Goal: Information Seeking & Learning: Find specific fact

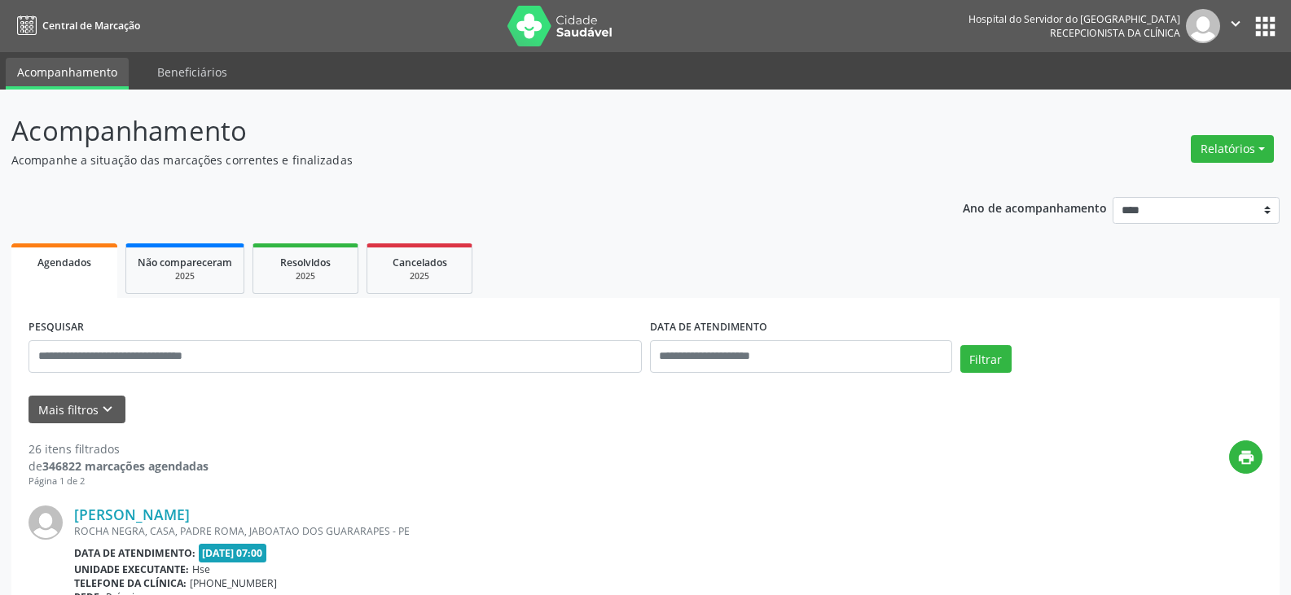
scroll to position [244, 0]
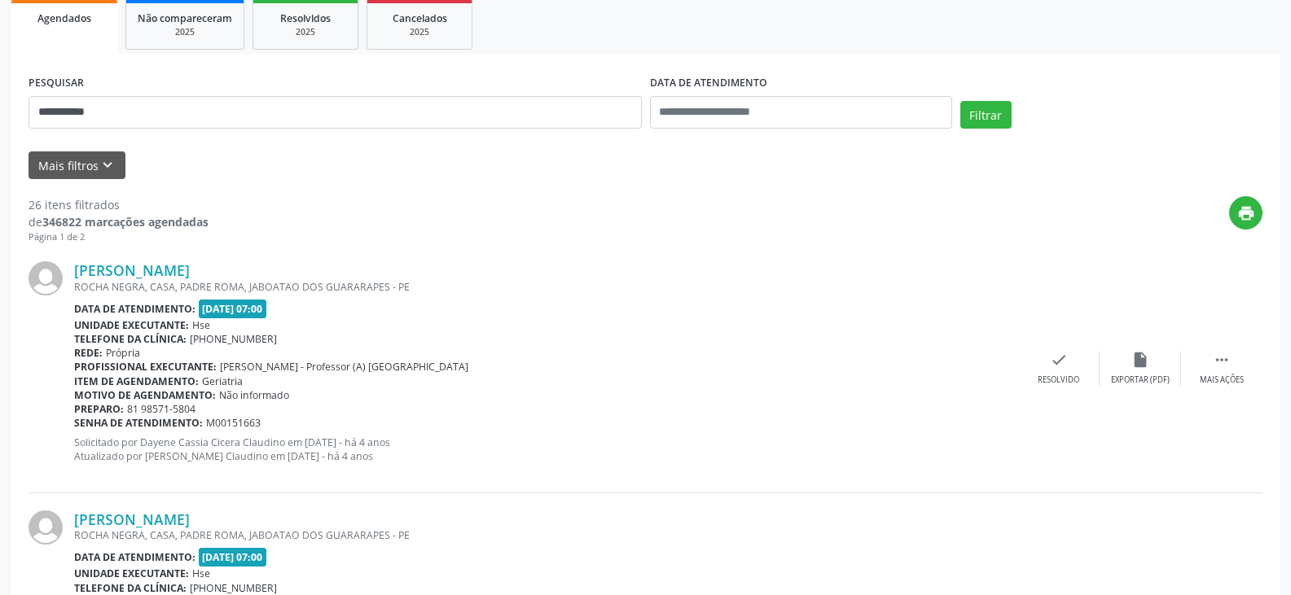
click at [960, 101] on button "Filtrar" at bounding box center [985, 115] width 51 height 28
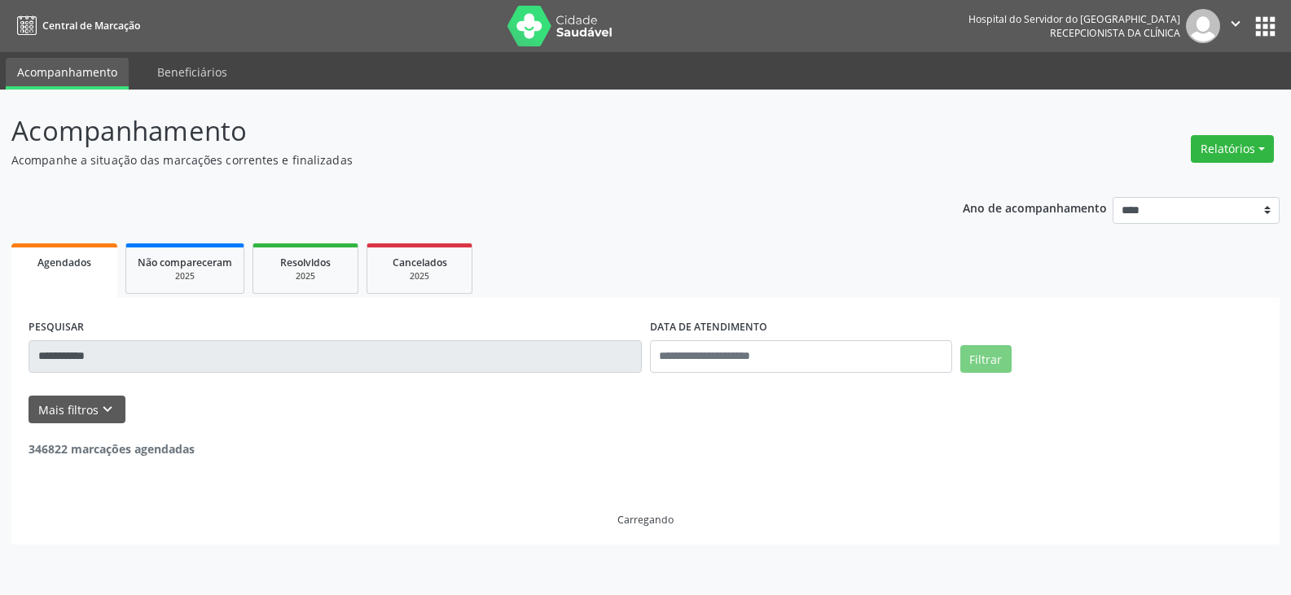
scroll to position [0, 0]
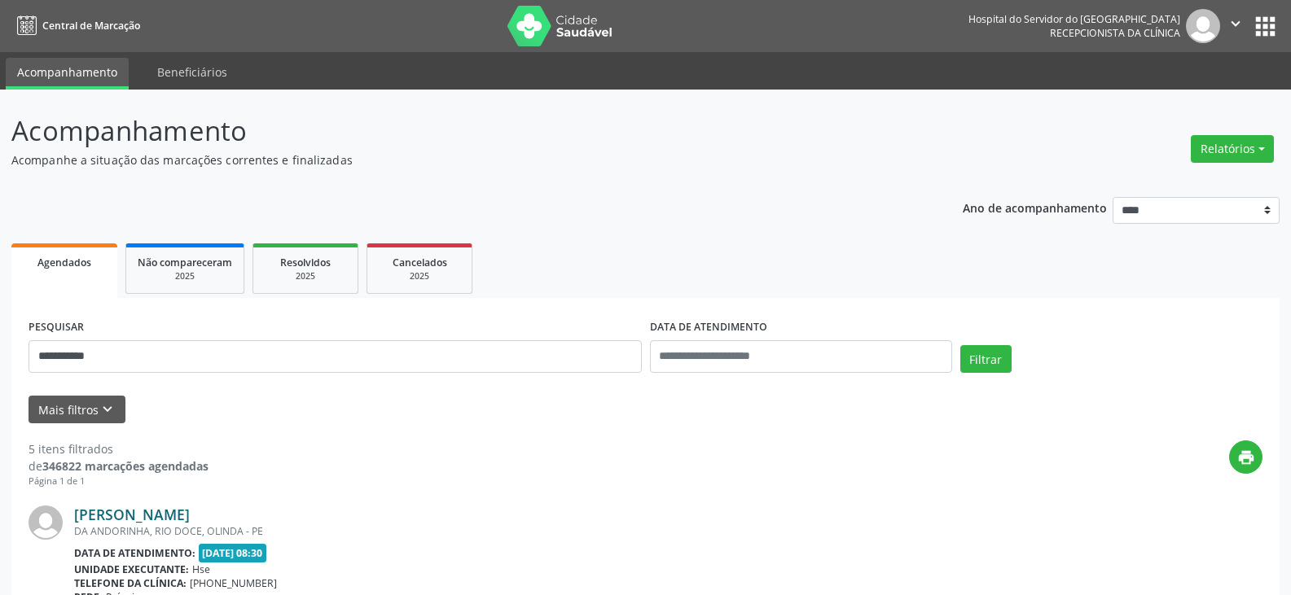
click at [186, 513] on link "[PERSON_NAME]" at bounding box center [132, 515] width 116 height 18
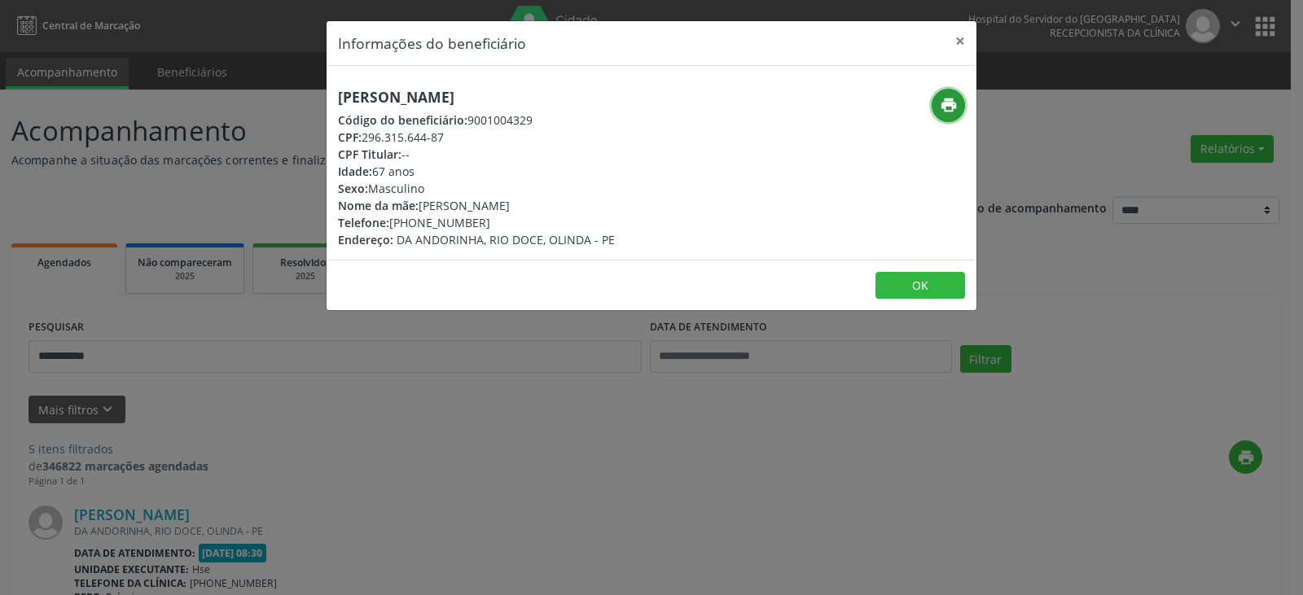
click at [951, 113] on icon "print" at bounding box center [949, 105] width 18 height 18
drag, startPoint x: 492, startPoint y: 222, endPoint x: 416, endPoint y: 221, distance: 75.8
click at [416, 221] on div "Telefone: [PHONE_NUMBER]" at bounding box center [476, 222] width 277 height 17
copy div "98566-4462"
click at [975, 35] on button "×" at bounding box center [960, 41] width 33 height 40
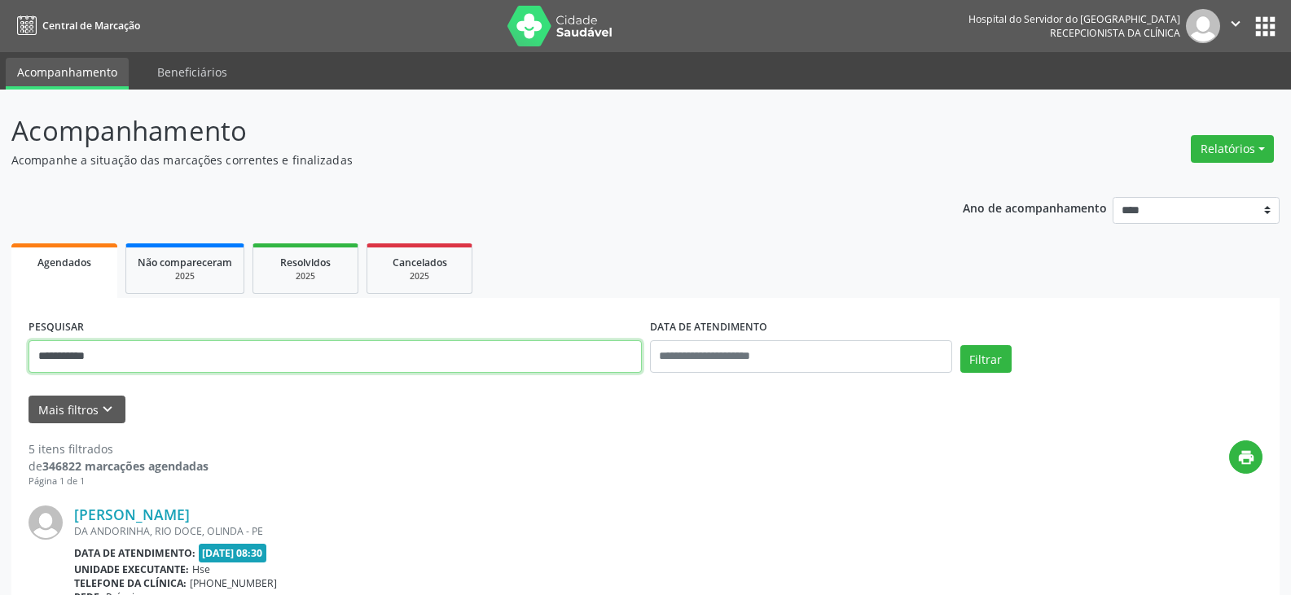
click at [409, 365] on input "**********" at bounding box center [335, 356] width 613 height 33
paste input "text"
click at [960, 345] on button "Filtrar" at bounding box center [985, 359] width 51 height 28
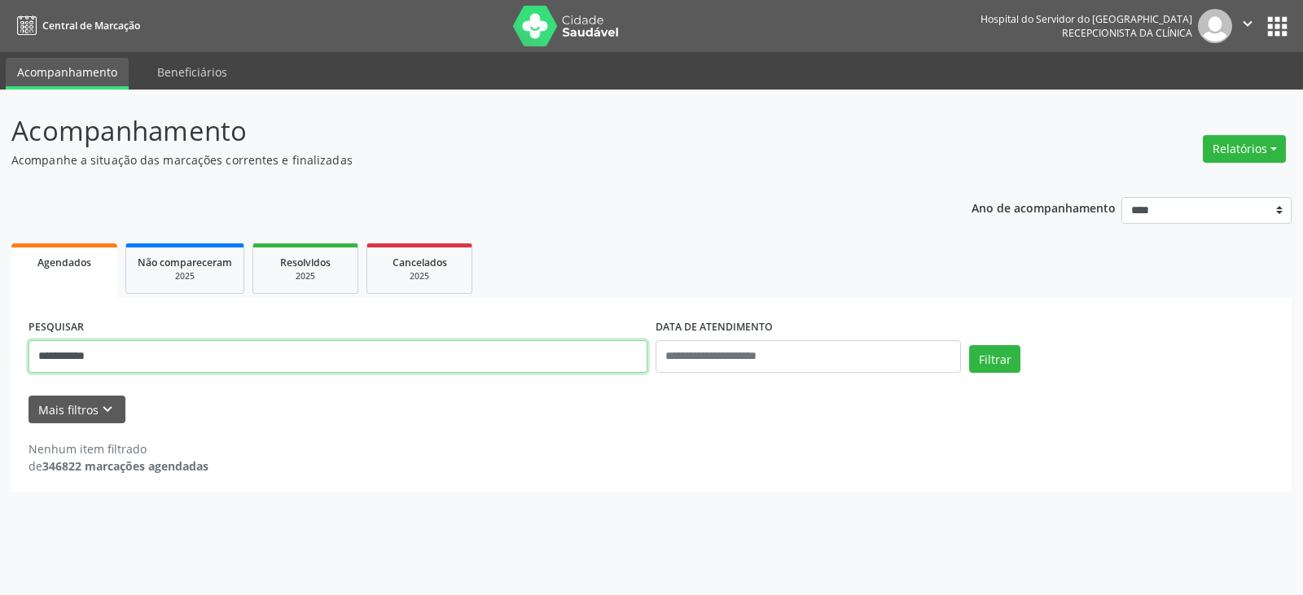
click at [413, 357] on input "**********" at bounding box center [338, 356] width 619 height 33
paste input "**********"
click at [969, 345] on button "Filtrar" at bounding box center [994, 359] width 51 height 28
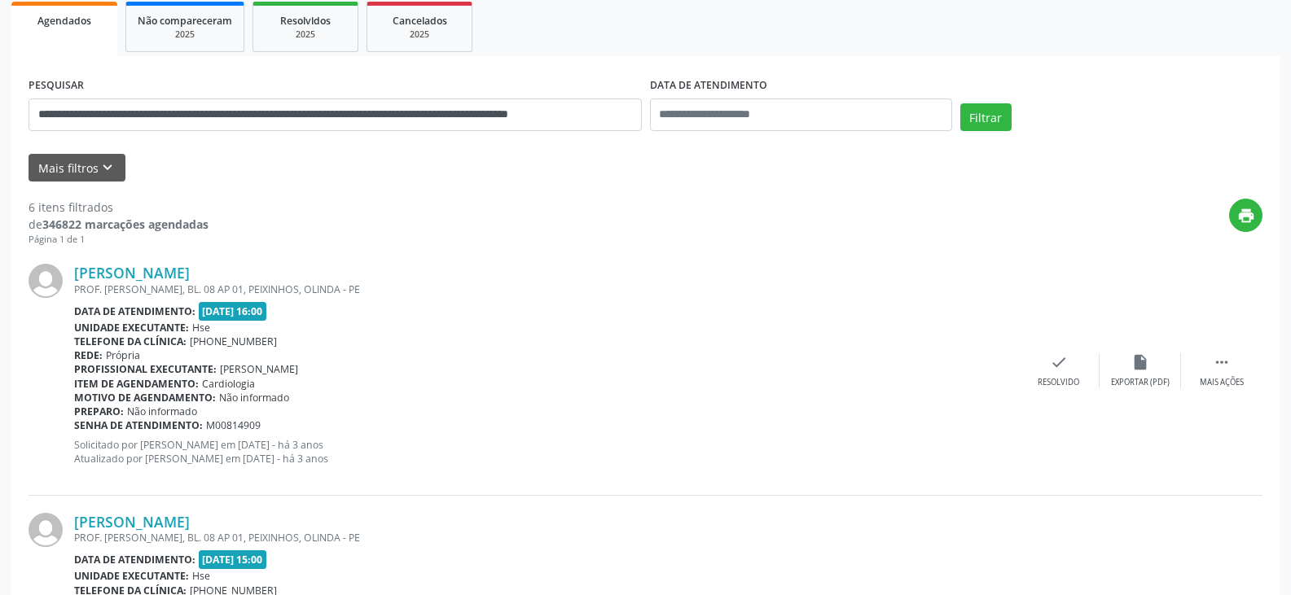
scroll to position [244, 0]
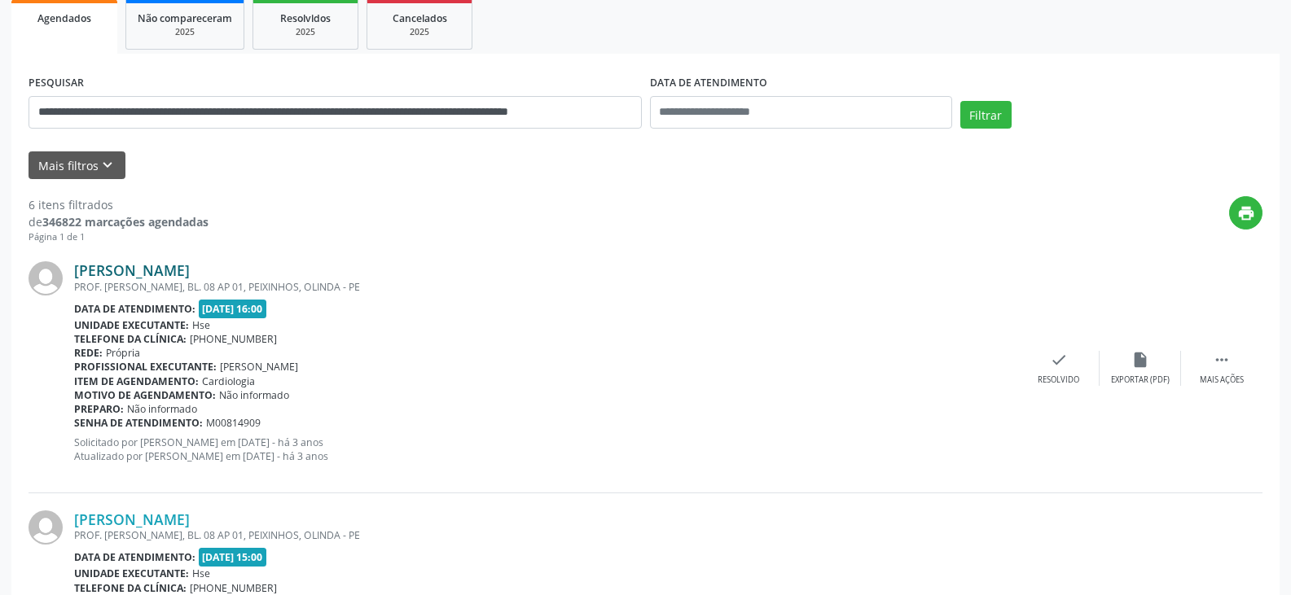
click at [190, 277] on link "[PERSON_NAME]" at bounding box center [132, 270] width 116 height 18
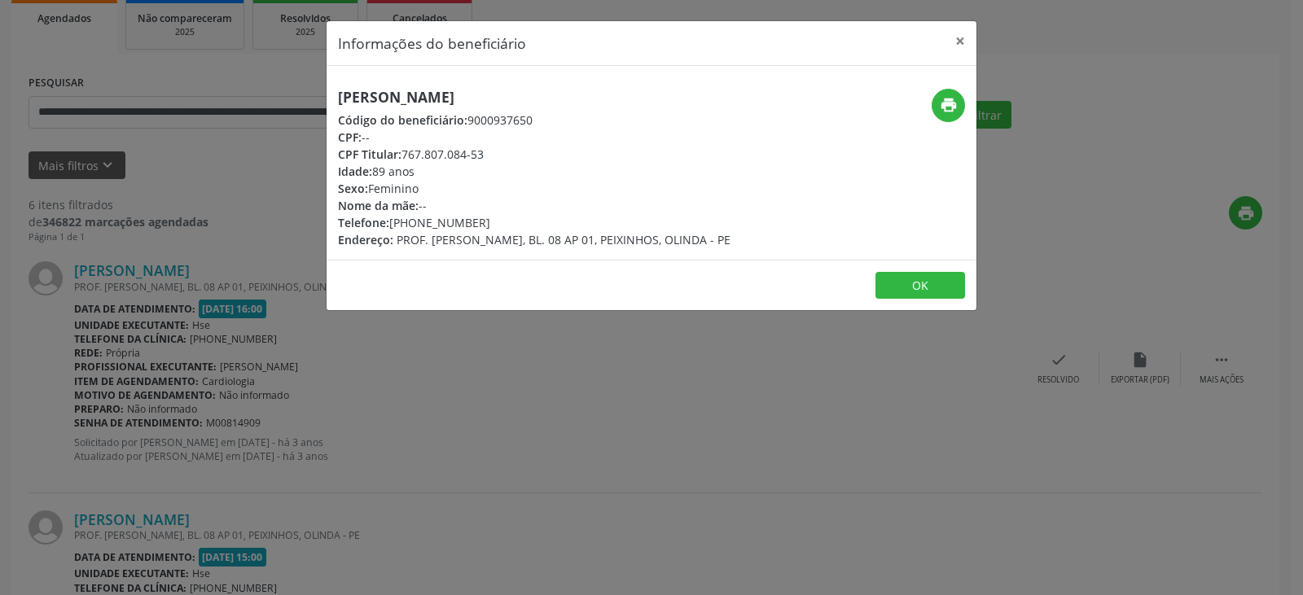
drag, startPoint x: 499, startPoint y: 152, endPoint x: 402, endPoint y: 160, distance: 97.3
click at [402, 160] on div "CPF Titular: 767.807.084-53" at bounding box center [534, 154] width 393 height 17
copy div "767.807.084-53"
click at [954, 102] on icon "print" at bounding box center [949, 105] width 18 height 18
drag, startPoint x: 499, startPoint y: 217, endPoint x: 414, endPoint y: 222, distance: 85.6
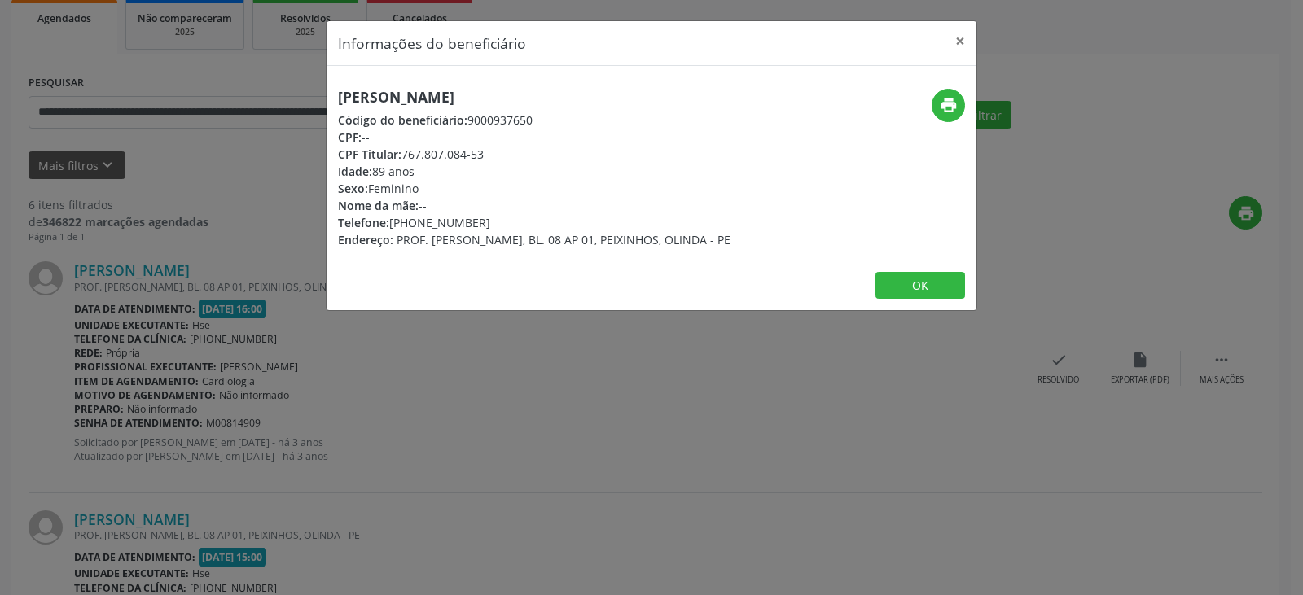
click at [414, 222] on div "Telefone: [PHONE_NUMBER]" at bounding box center [534, 222] width 393 height 17
copy div "98549-4667"
drag, startPoint x: 502, startPoint y: 158, endPoint x: 403, endPoint y: 153, distance: 98.7
click at [403, 153] on div "CPF Titular: 767.807.084-53" at bounding box center [534, 154] width 393 height 17
copy div "767.807.084-53"
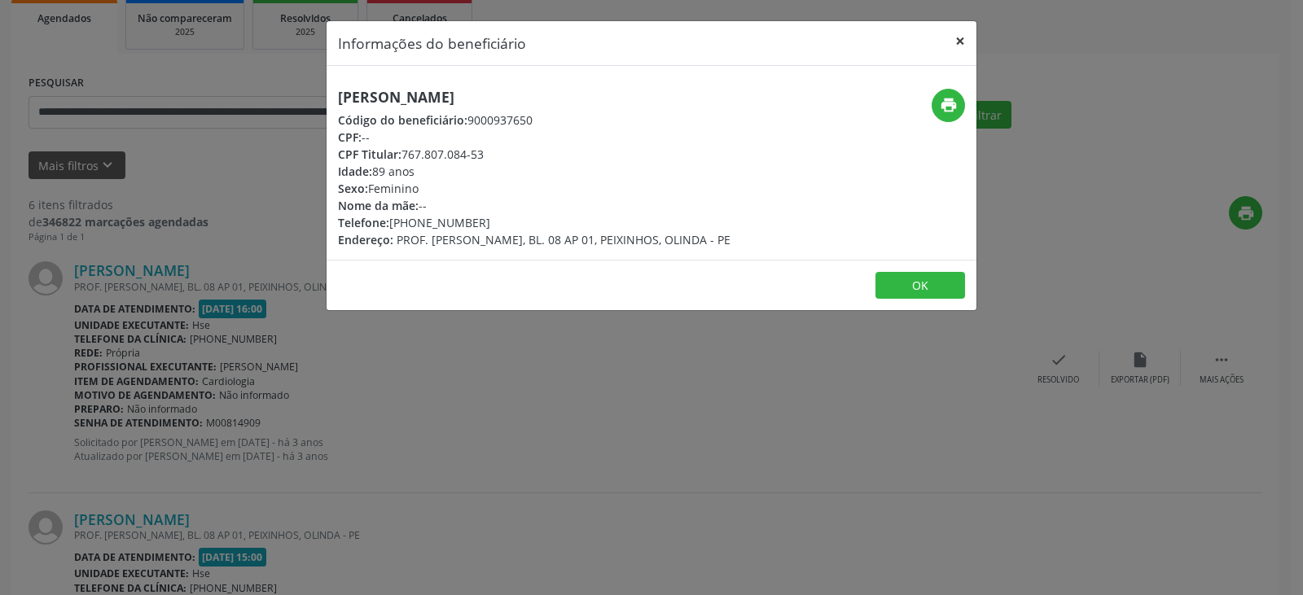
click at [956, 26] on button "×" at bounding box center [960, 41] width 33 height 40
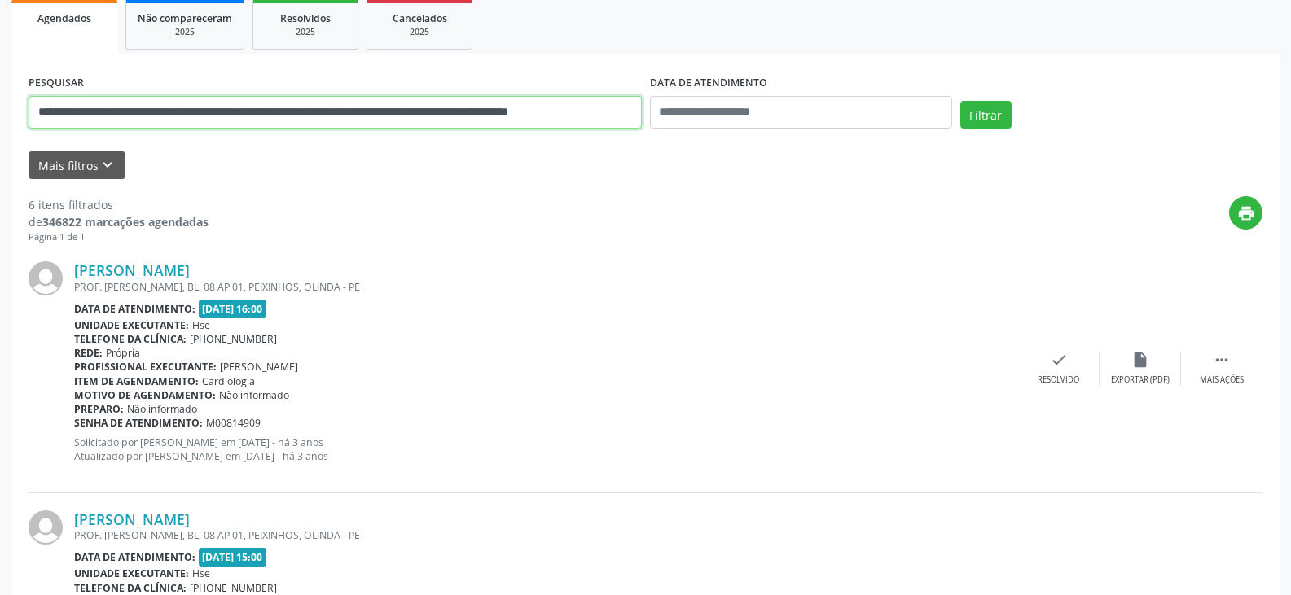
click at [316, 112] on input "**********" at bounding box center [335, 112] width 613 height 33
paste input "text"
type input "**********"
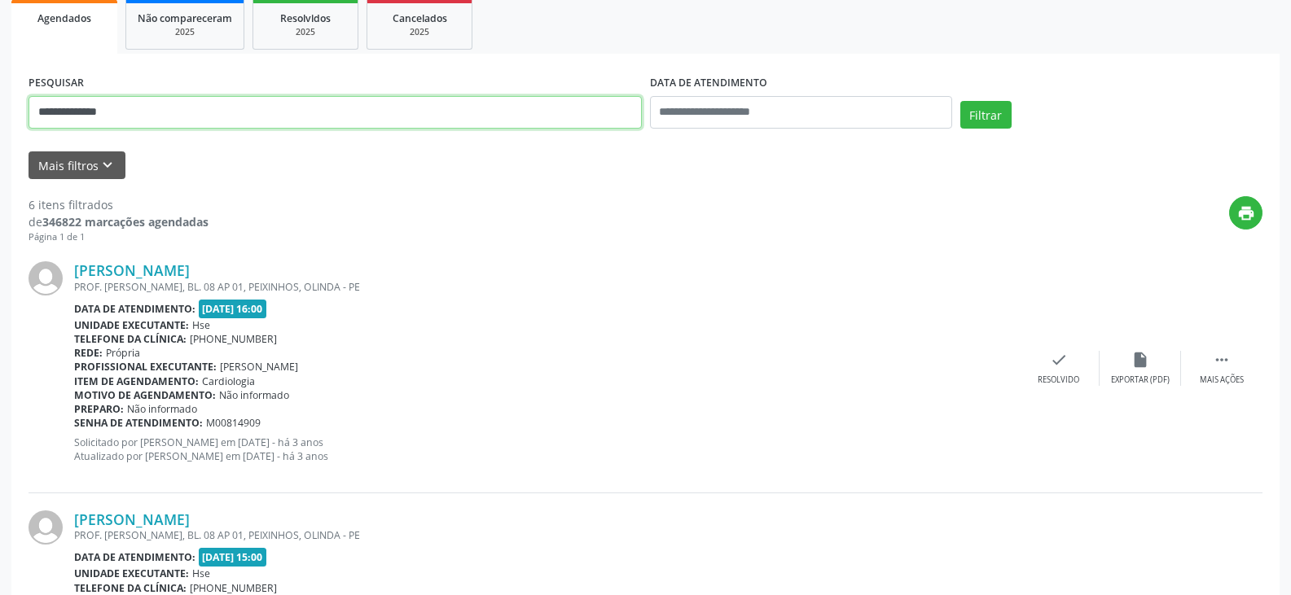
click at [960, 101] on button "Filtrar" at bounding box center [985, 115] width 51 height 28
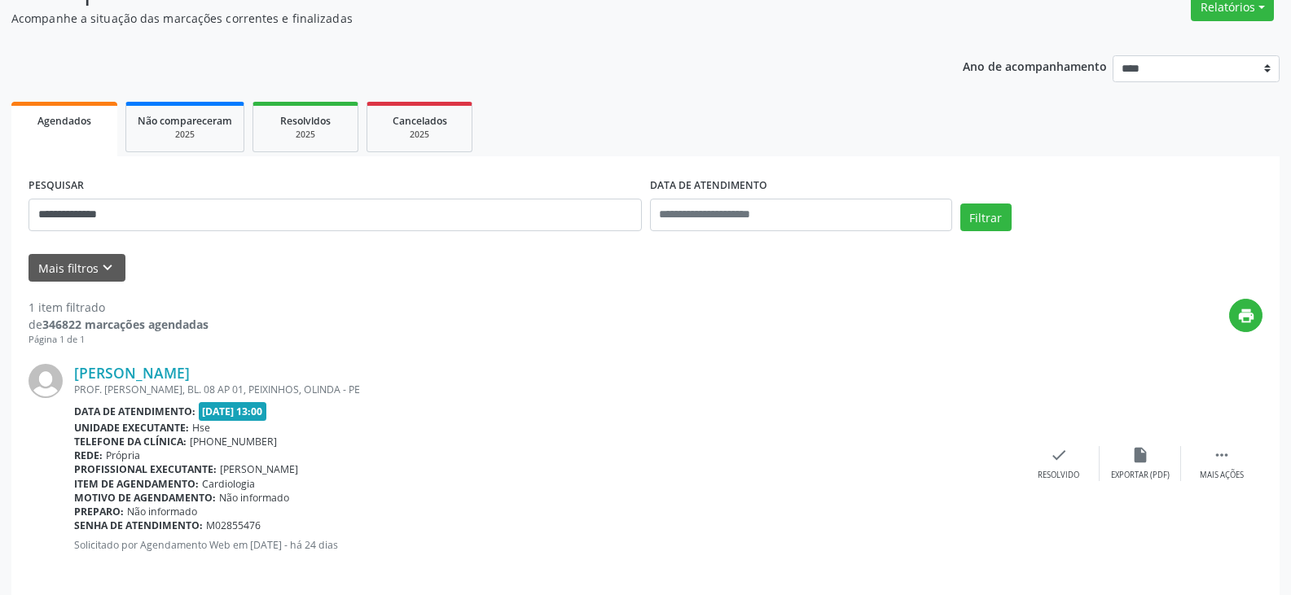
scroll to position [156, 0]
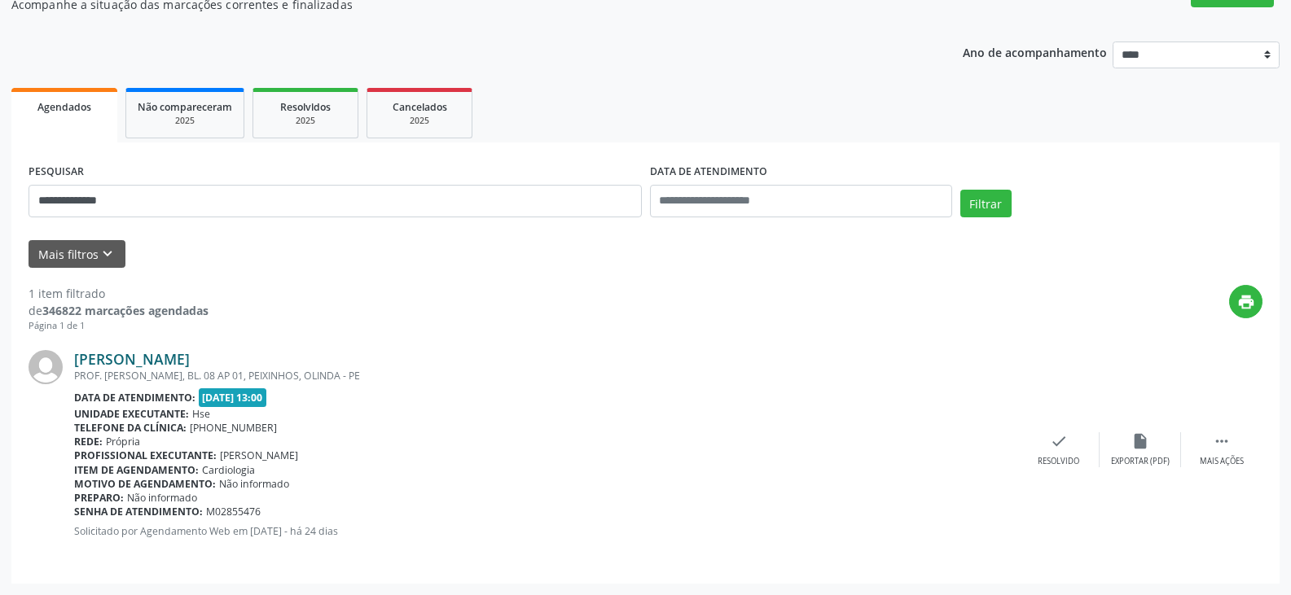
click at [109, 358] on link "[PERSON_NAME]" at bounding box center [132, 359] width 116 height 18
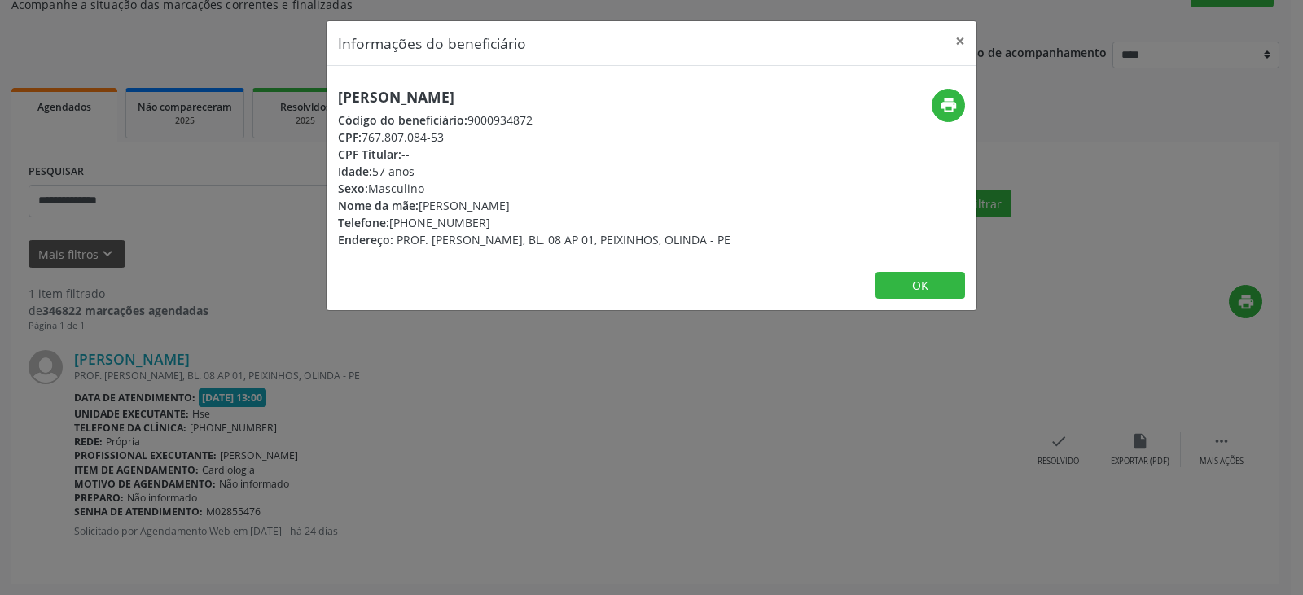
drag, startPoint x: 505, startPoint y: 97, endPoint x: 312, endPoint y: 96, distance: 193.0
click at [312, 96] on div "Informações do beneficiário × [PERSON_NAME] Código do beneficiário: 9000934872 …" at bounding box center [651, 297] width 1303 height 595
copy h5 "[PERSON_NAME]"
click at [966, 46] on button "×" at bounding box center [960, 41] width 33 height 40
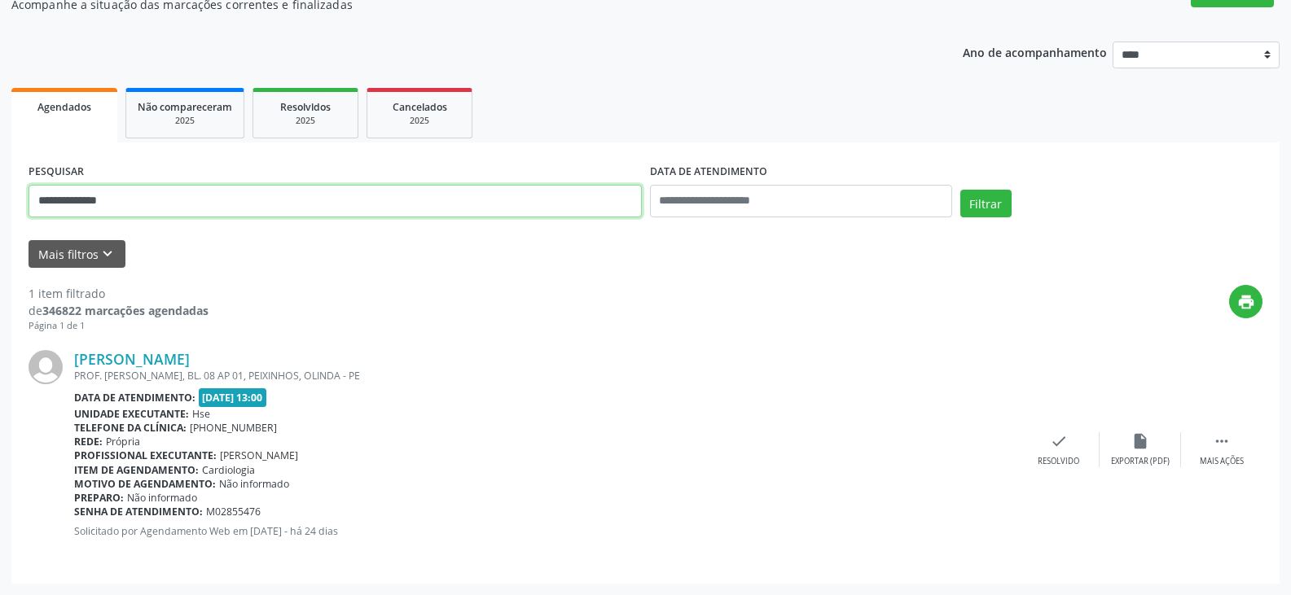
click at [304, 191] on input "**********" at bounding box center [335, 201] width 613 height 33
click at [529, 191] on input "text" at bounding box center [335, 201] width 613 height 33
type input "**********"
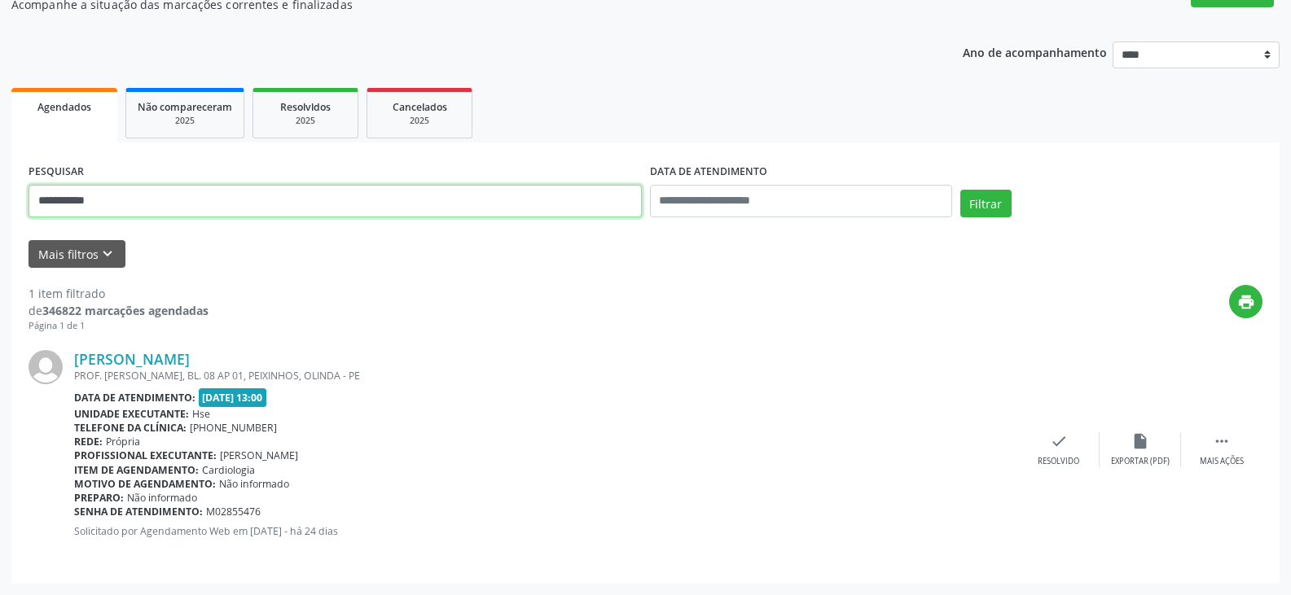
click at [960, 190] on button "Filtrar" at bounding box center [985, 204] width 51 height 28
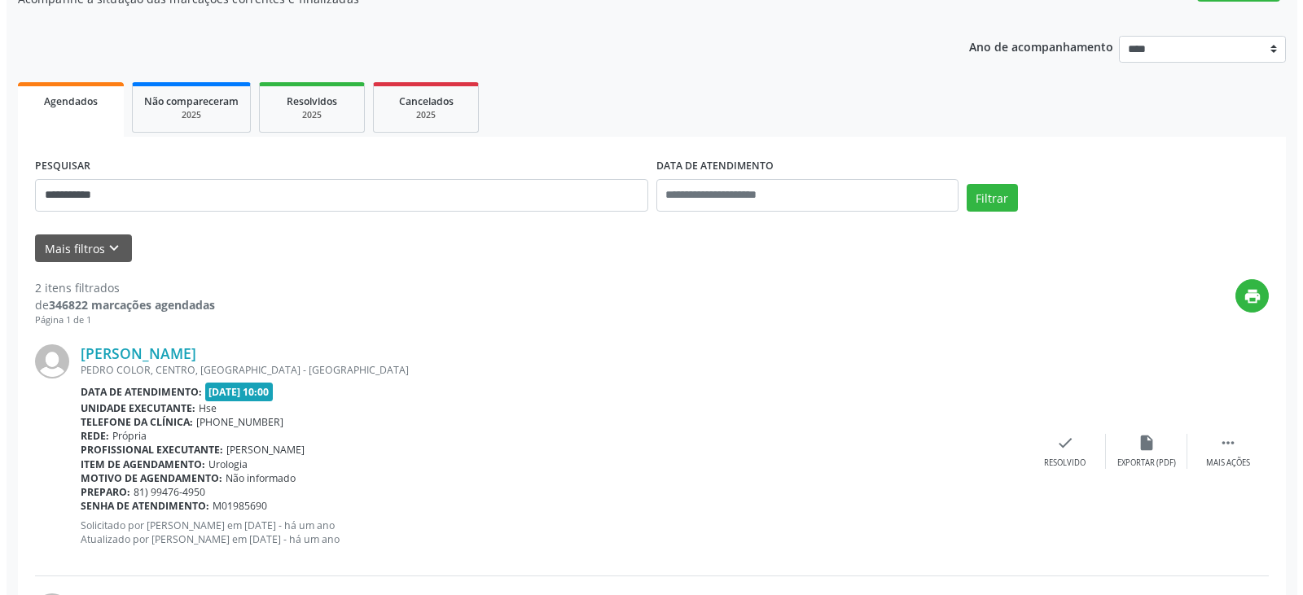
scroll to position [163, 0]
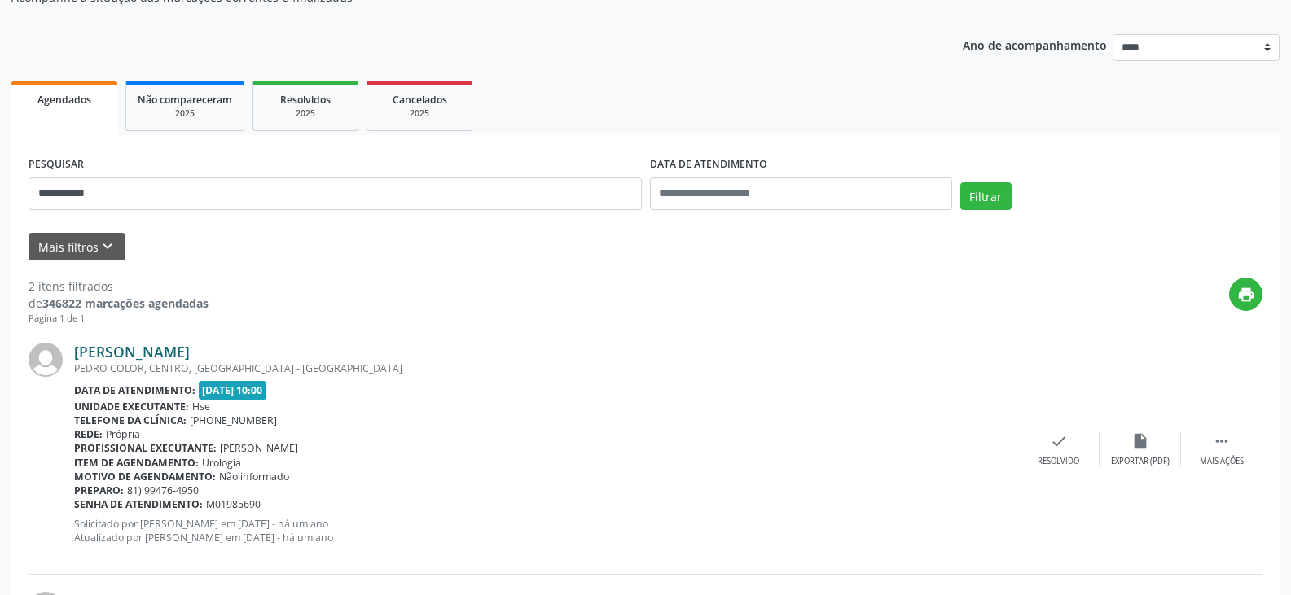
click at [179, 353] on link "[PERSON_NAME]" at bounding box center [132, 352] width 116 height 18
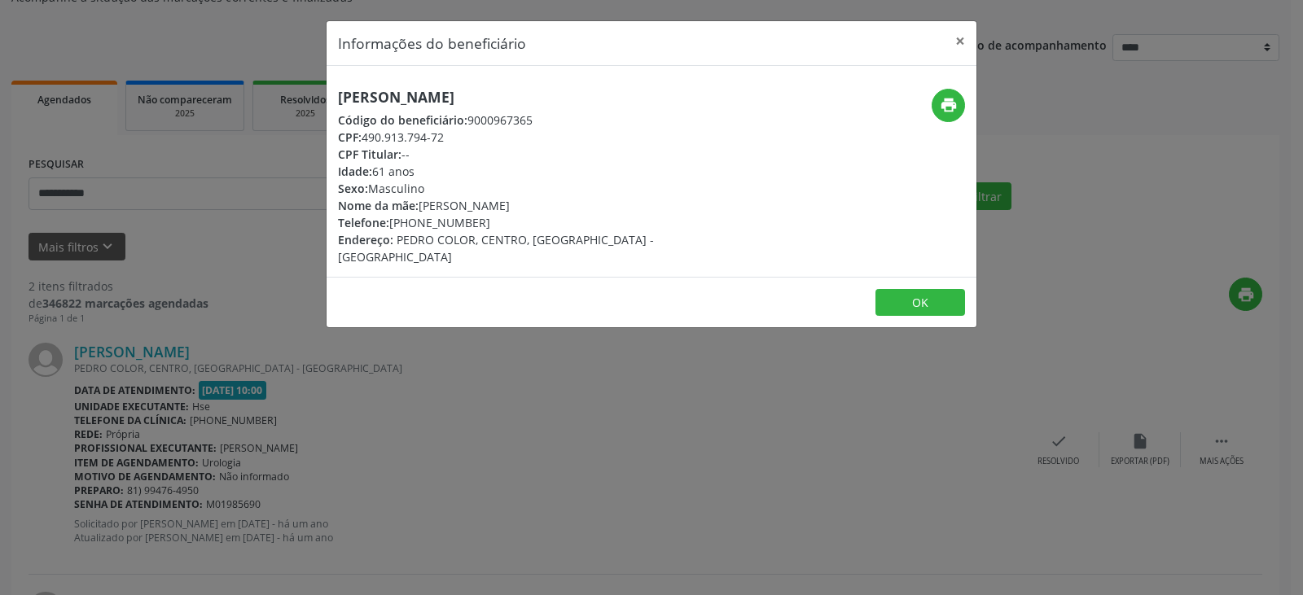
drag, startPoint x: 621, startPoint y: 99, endPoint x: 316, endPoint y: 92, distance: 304.7
click at [316, 92] on div "Informações do beneficiário × [PERSON_NAME] Código do beneficiário: 9000967365 …" at bounding box center [651, 297] width 1303 height 595
copy h5 "[PERSON_NAME]"
drag, startPoint x: 485, startPoint y: 224, endPoint x: 415, endPoint y: 226, distance: 70.9
click at [415, 226] on div "Telefone: [PHONE_NUMBER]" at bounding box center [543, 222] width 410 height 17
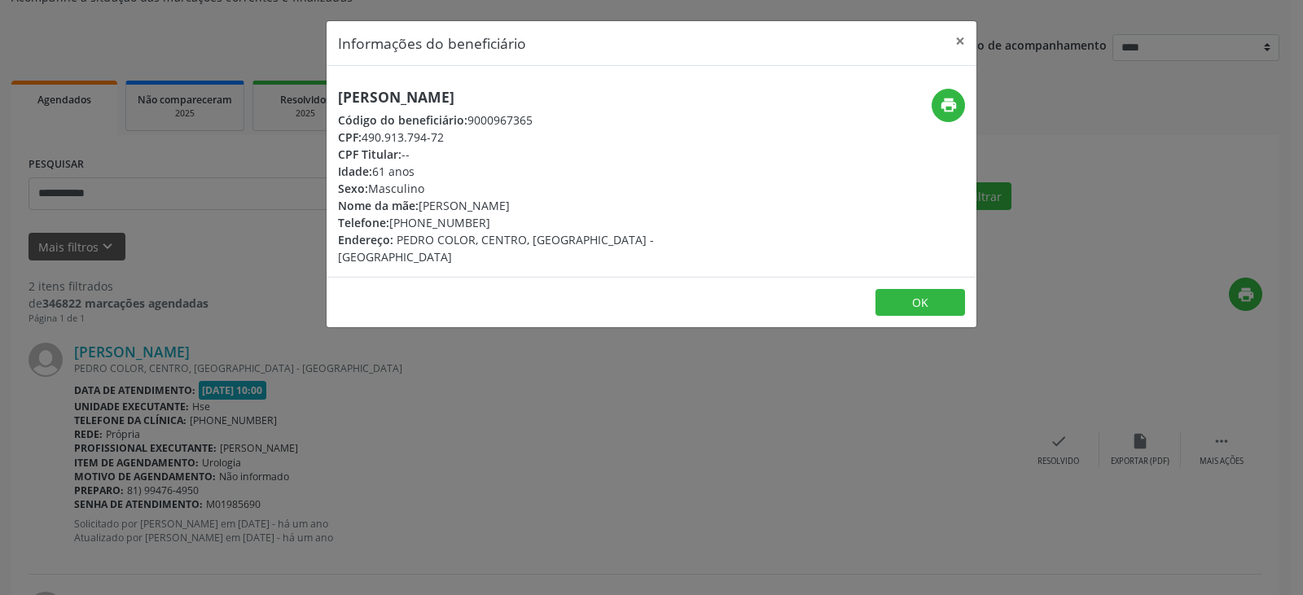
copy div "99299-0004"
click at [940, 107] on icon "print" at bounding box center [949, 105] width 18 height 18
